Goal: Task Accomplishment & Management: Use online tool/utility

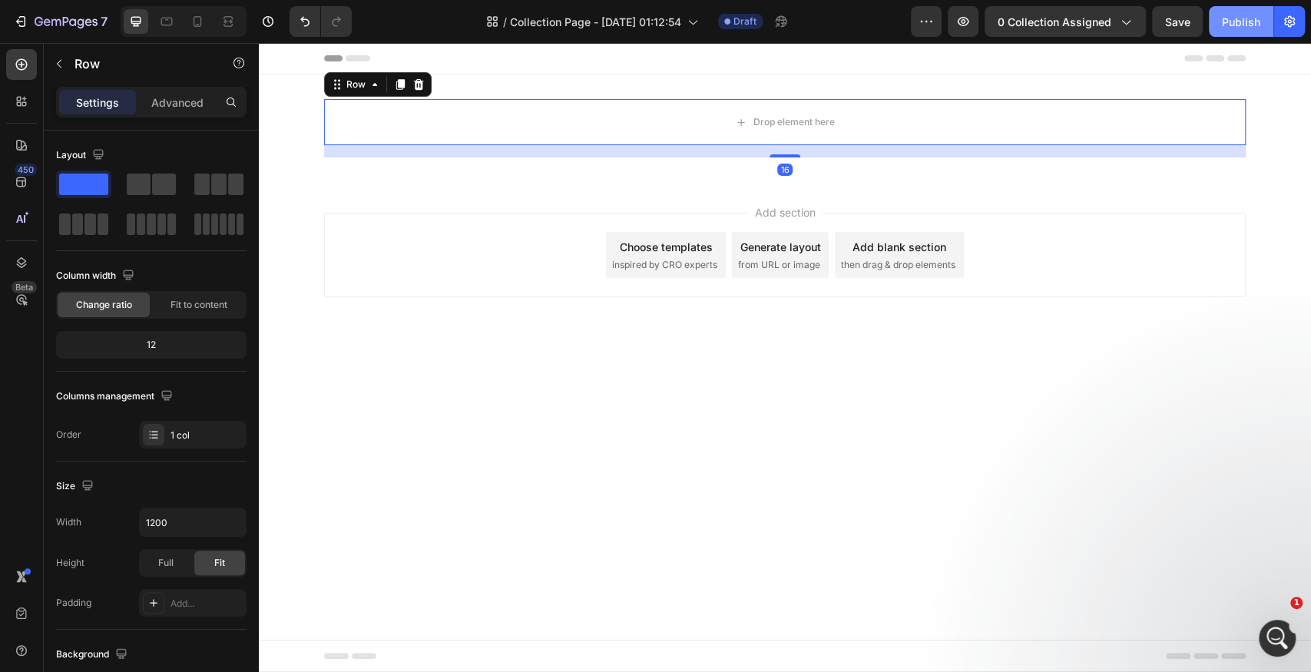
click at [1243, 12] on button "Publish" at bounding box center [1241, 21] width 64 height 31
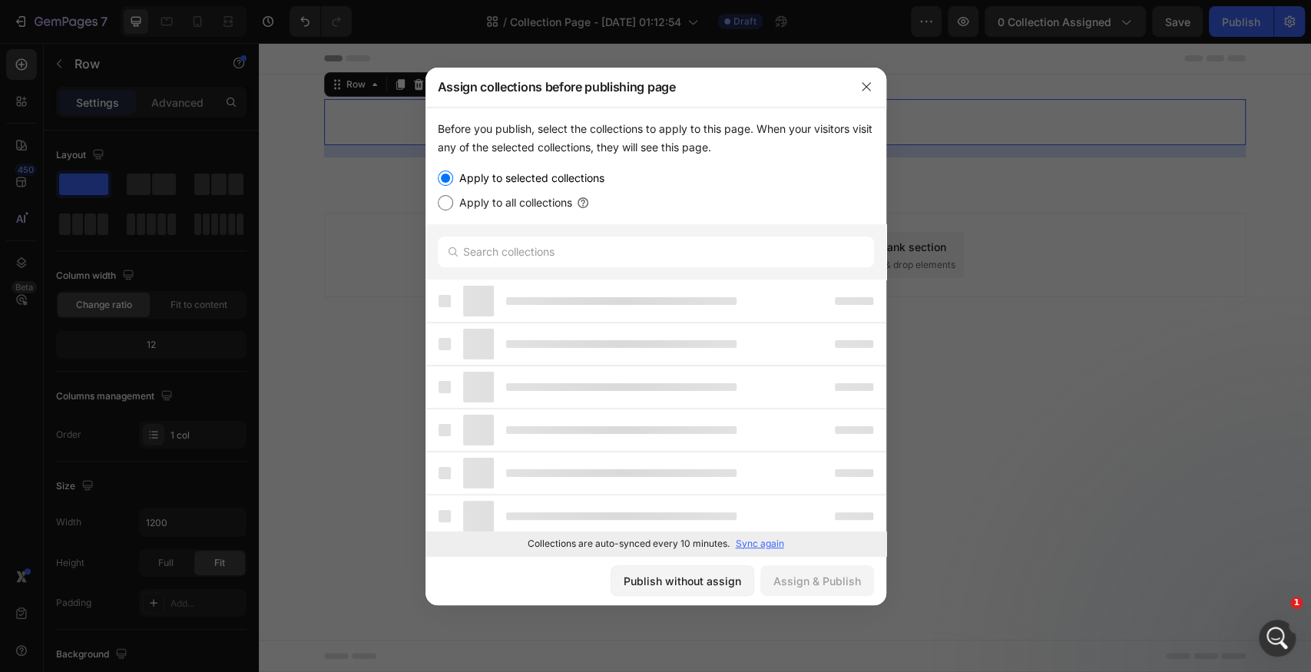
click at [532, 200] on label "Apply to all collections" at bounding box center [512, 202] width 119 height 18
click at [453, 200] on input "Apply to all collections" at bounding box center [445, 202] width 15 height 15
radio input "true"
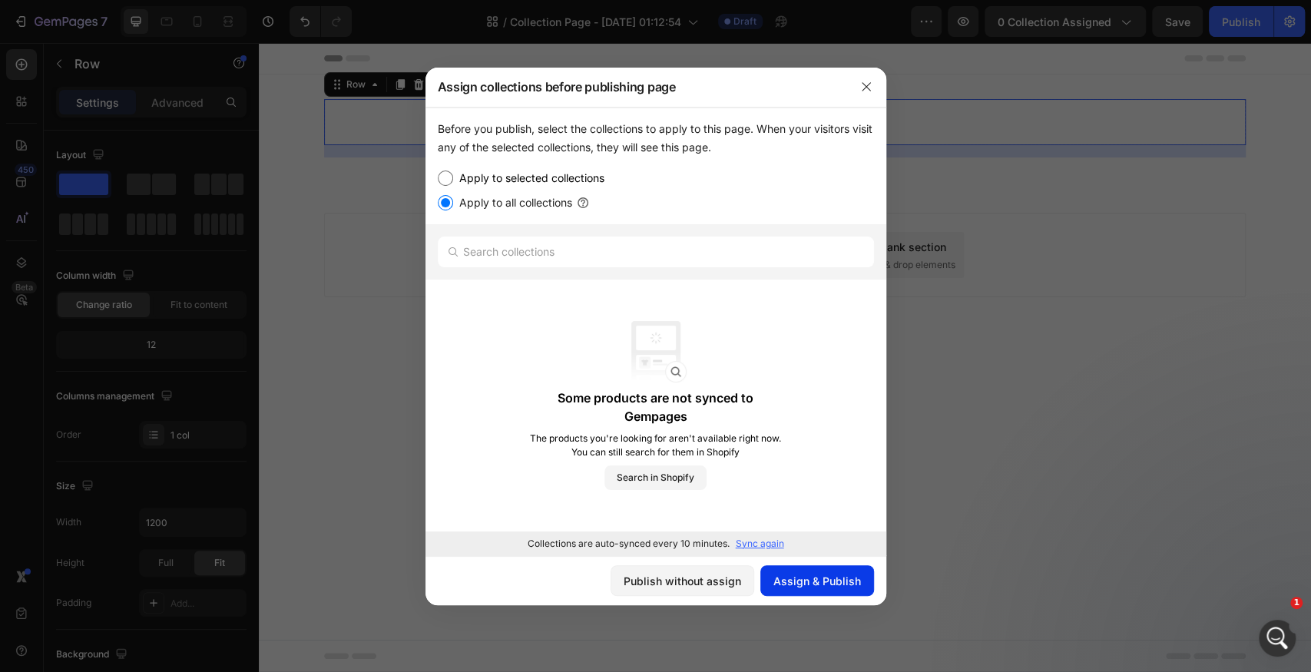
click at [807, 577] on div "Assign & Publish" at bounding box center [817, 581] width 88 height 16
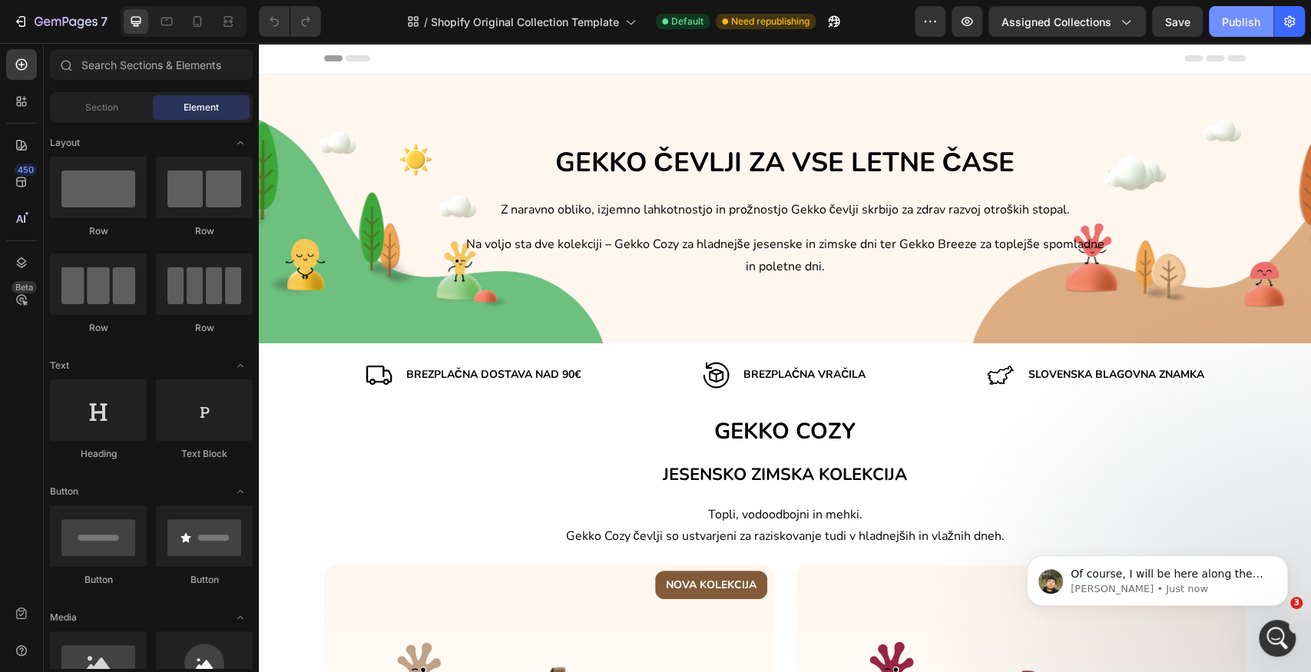
click at [1234, 25] on div "Publish" at bounding box center [1241, 22] width 38 height 16
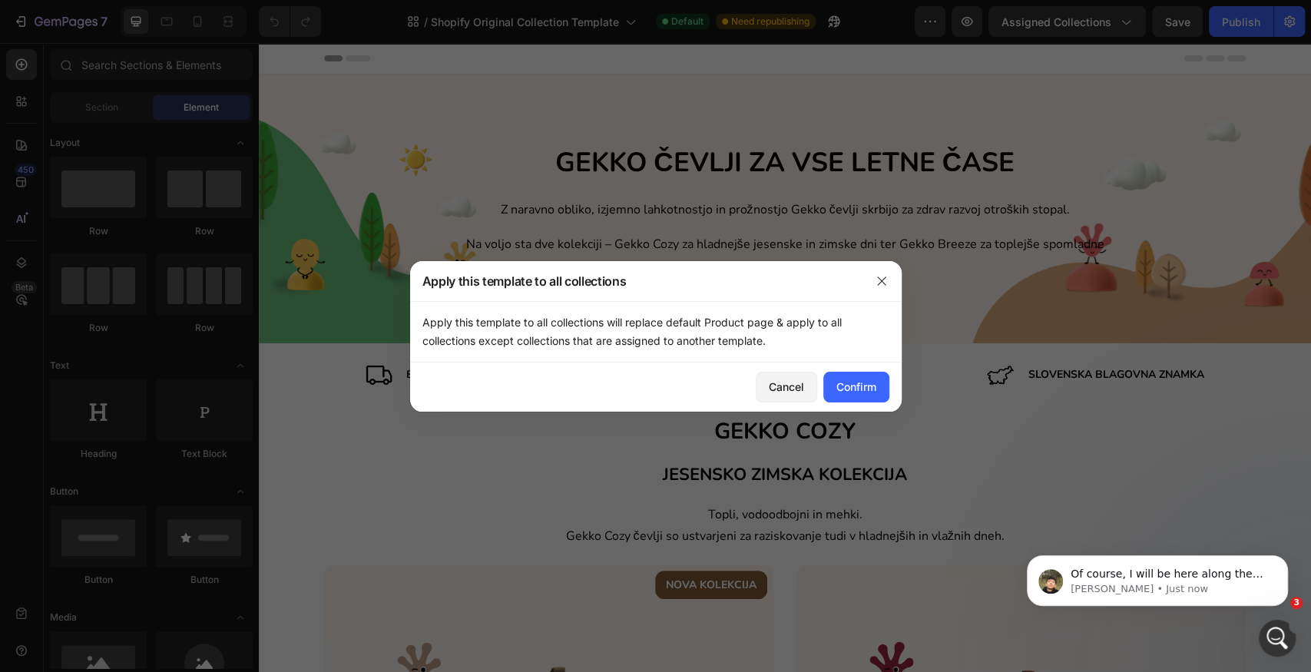
drag, startPoint x: 684, startPoint y: 322, endPoint x: 828, endPoint y: 335, distance: 144.1
click at [828, 335] on p "Apply this template to all collections will replace default Product page & appl…" at bounding box center [655, 331] width 467 height 37
drag, startPoint x: 684, startPoint y: 316, endPoint x: 817, endPoint y: 348, distance: 136.5
click at [817, 348] on p "Apply this template to all collections will replace default Product page & appl…" at bounding box center [655, 331] width 467 height 37
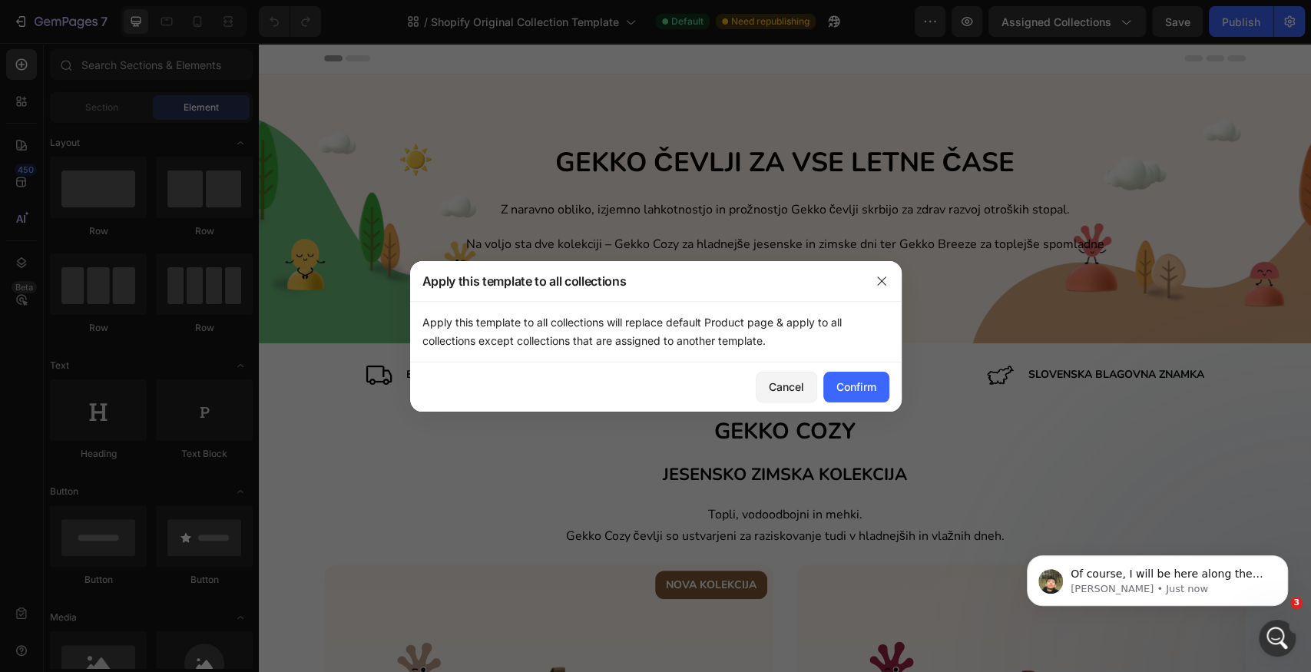
click at [817, 348] on p "Apply this template to all collections will replace default Product page & appl…" at bounding box center [655, 331] width 467 height 37
drag, startPoint x: 736, startPoint y: 326, endPoint x: 822, endPoint y: 341, distance: 87.4
click at [822, 341] on p "Apply this template to all collections will replace default Product page & appl…" at bounding box center [655, 331] width 467 height 37
drag, startPoint x: 706, startPoint y: 321, endPoint x: 772, endPoint y: 336, distance: 68.5
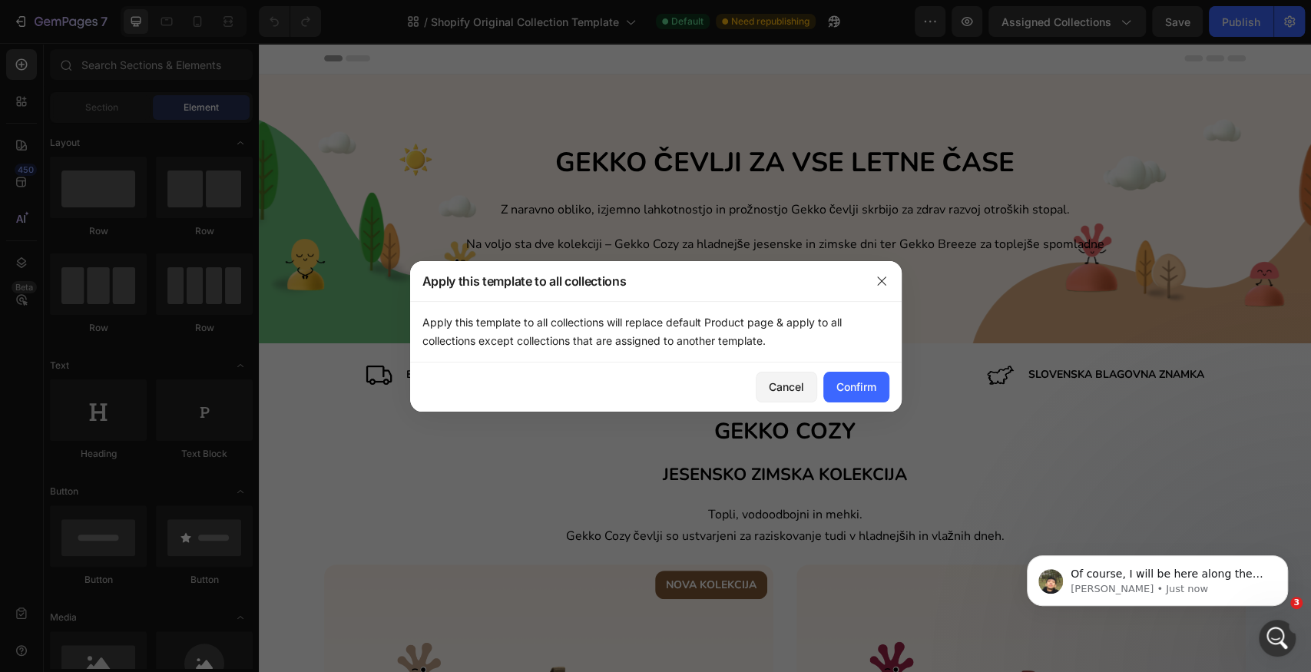
click at [772, 336] on p "Apply this template to all collections will replace default Product page & appl…" at bounding box center [655, 331] width 467 height 37
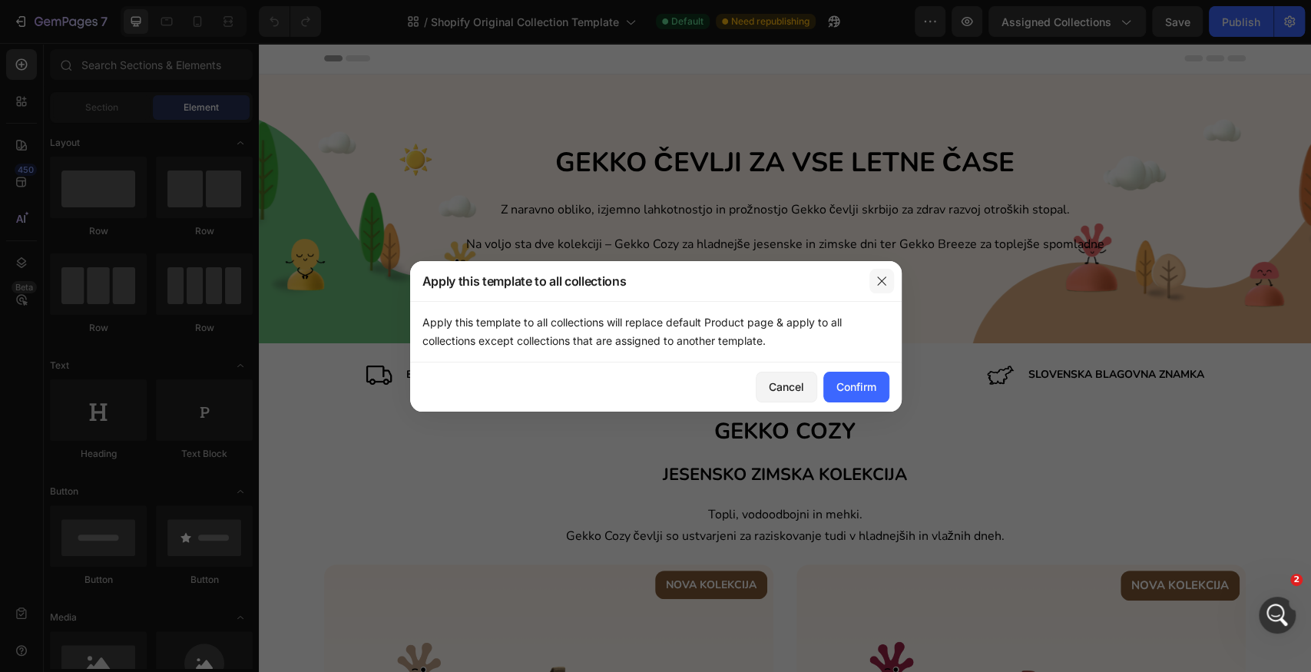
click at [883, 277] on icon "button" at bounding box center [881, 281] width 12 height 12
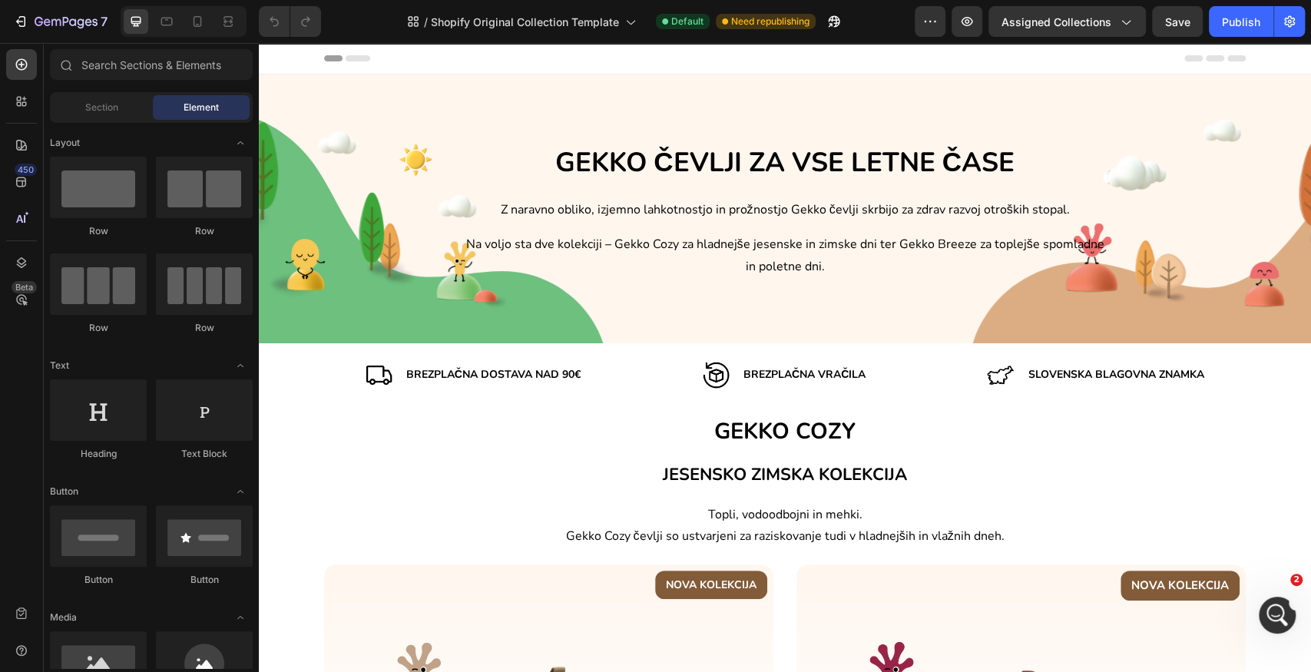
drag, startPoint x: 1310, startPoint y: 117, endPoint x: 1523, endPoint y: 86, distance: 214.9
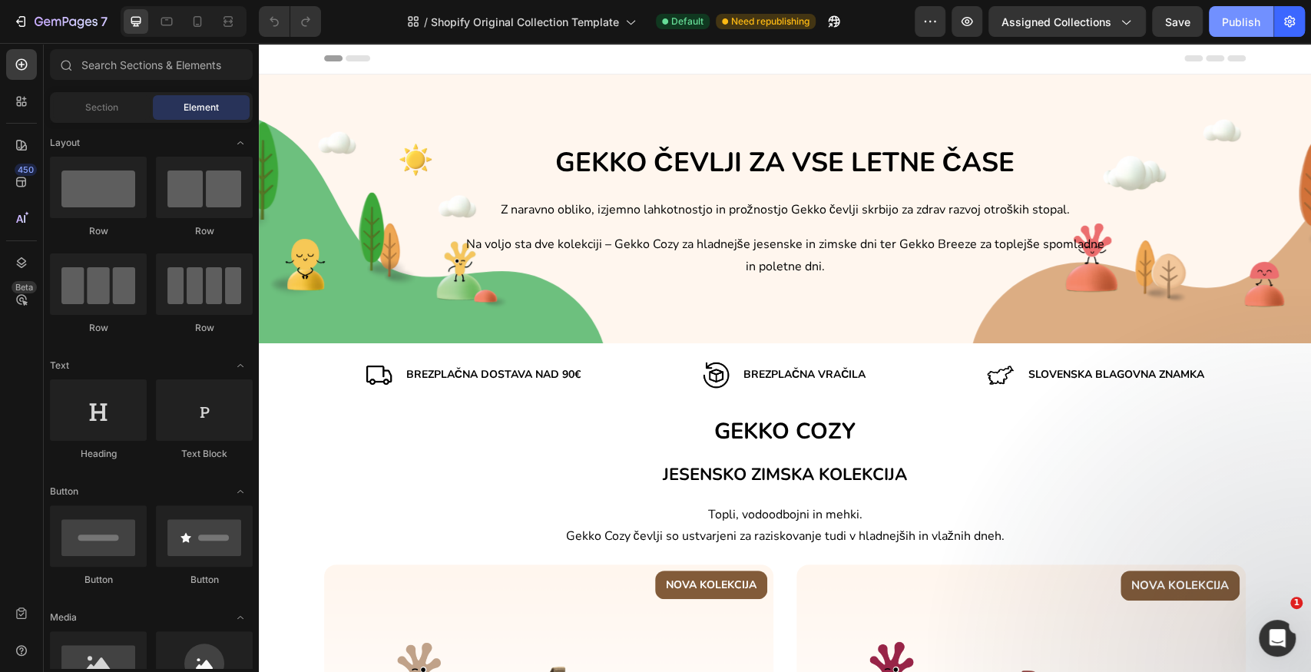
click at [1224, 15] on div "Publish" at bounding box center [1241, 22] width 38 height 16
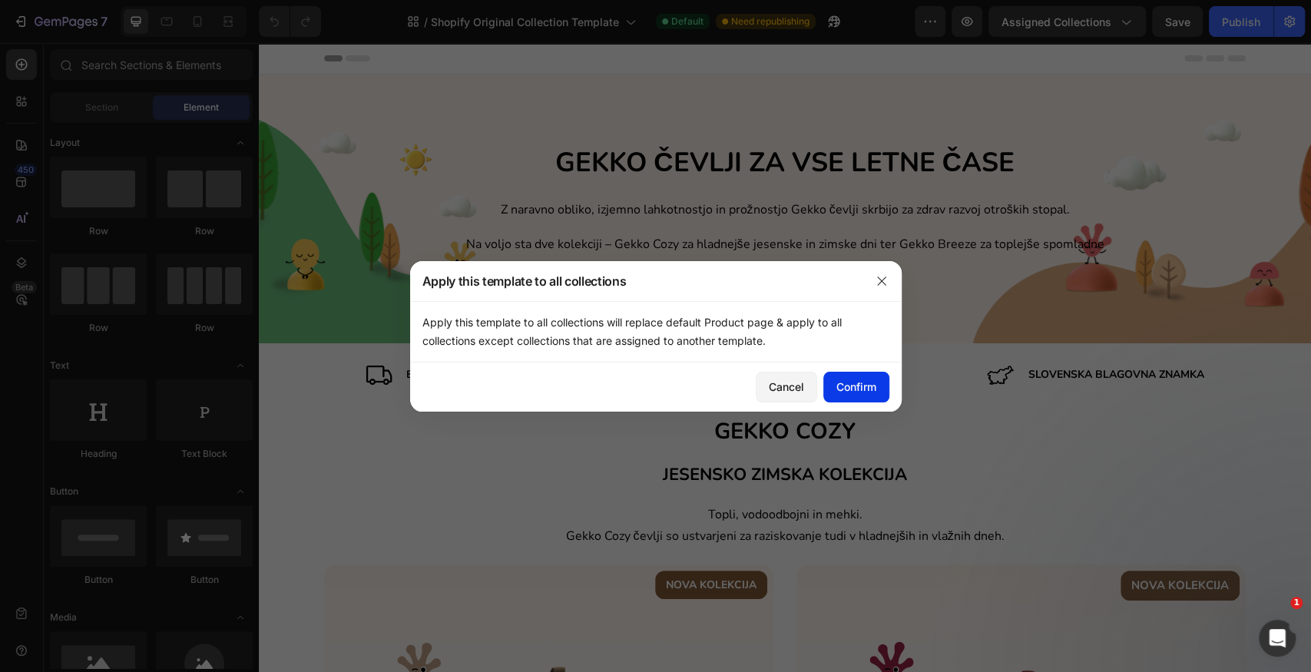
click at [851, 396] on button "Confirm" at bounding box center [856, 387] width 66 height 31
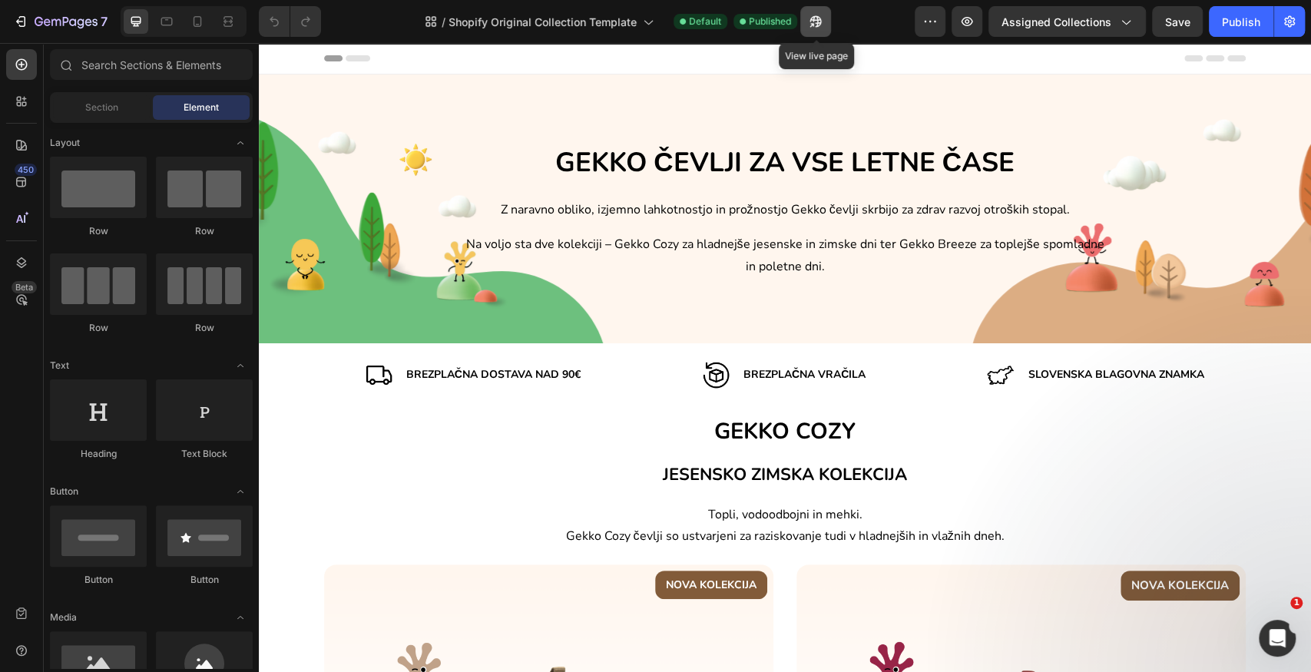
click at [814, 25] on icon "button" at bounding box center [812, 25] width 4 height 4
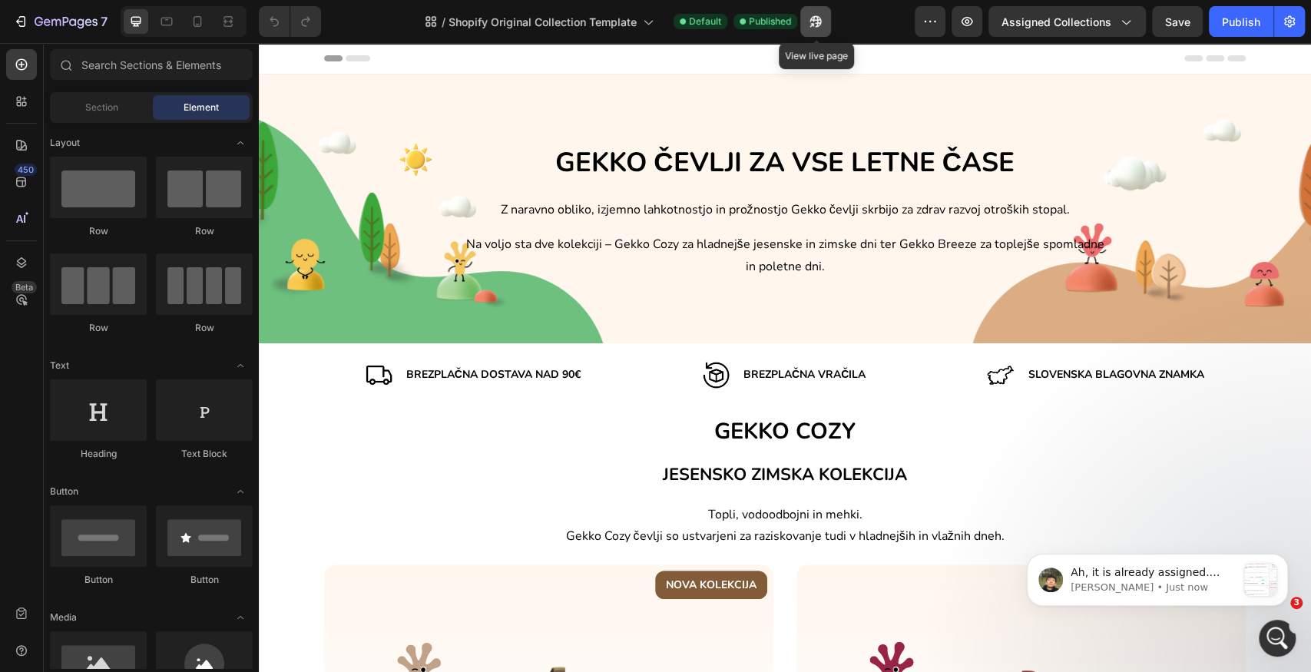
click at [819, 16] on icon "button" at bounding box center [815, 21] width 15 height 15
